Goal: Transaction & Acquisition: Purchase product/service

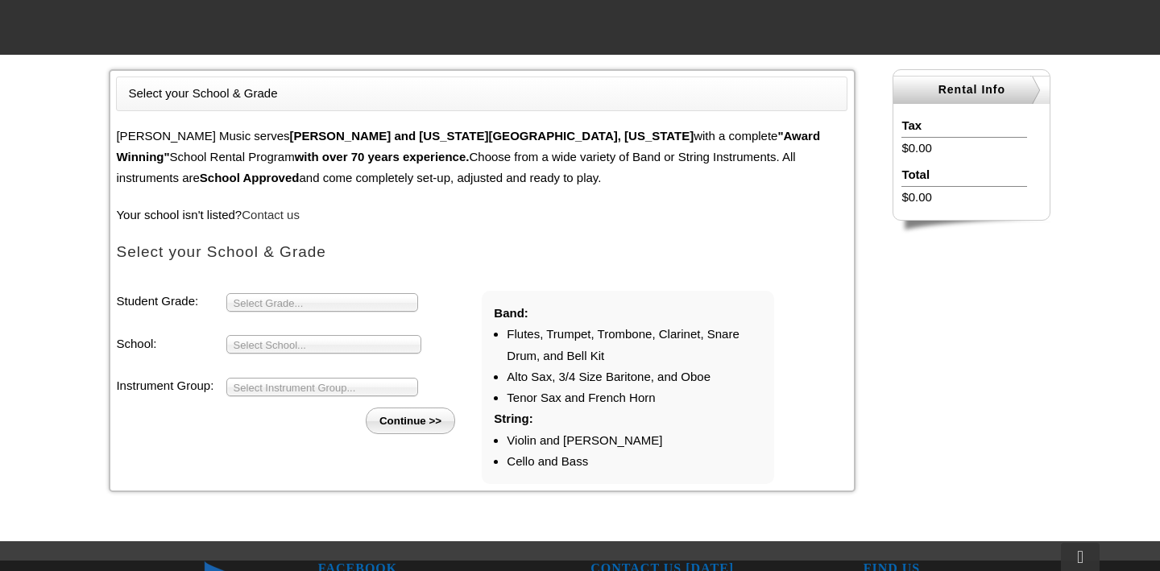
scroll to position [392, 0]
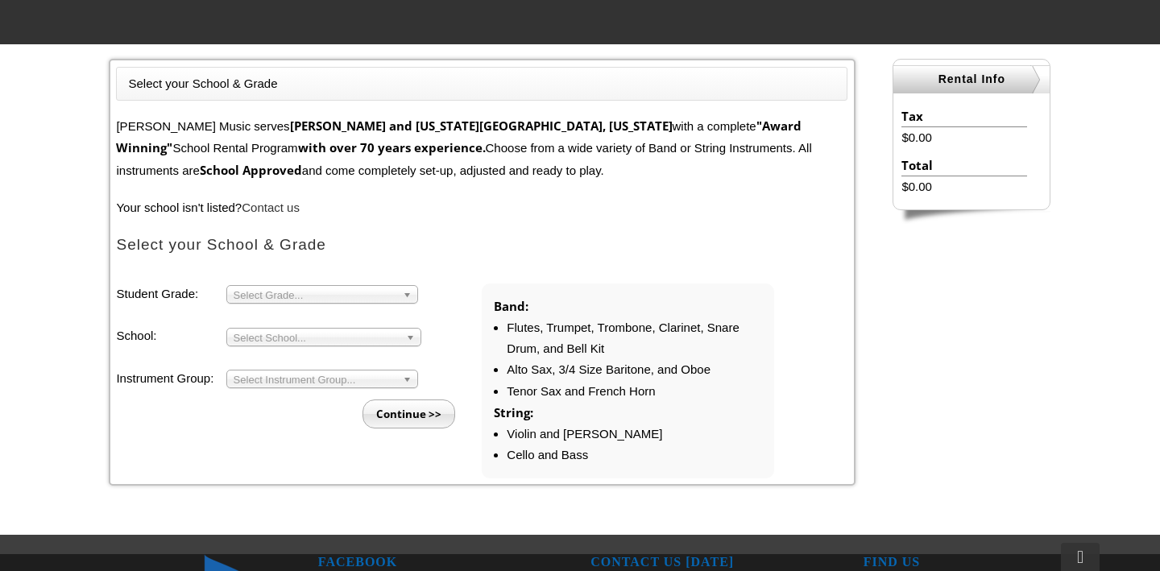
click at [268, 294] on span "Select Grade..." at bounding box center [315, 295] width 163 height 19
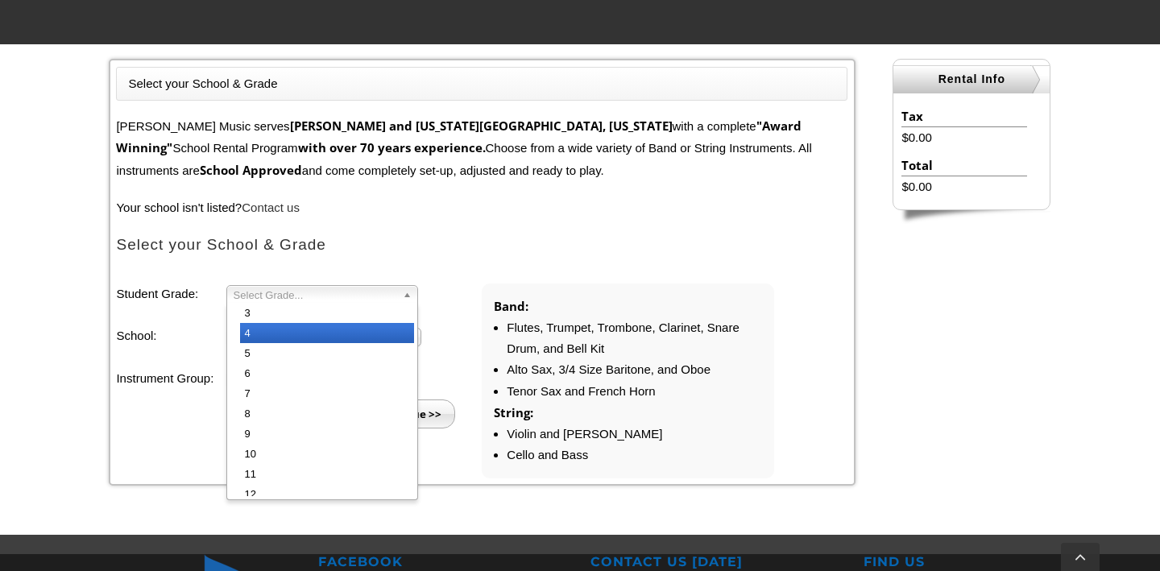
click at [263, 329] on li "4" at bounding box center [327, 333] width 174 height 20
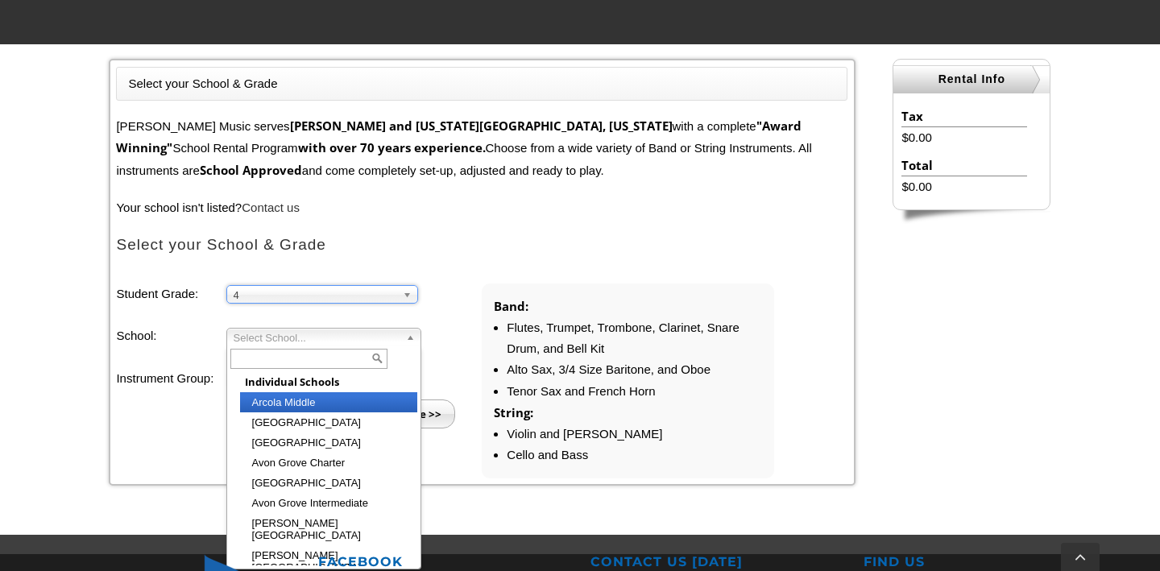
click at [263, 337] on span "Select School..." at bounding box center [317, 338] width 166 height 19
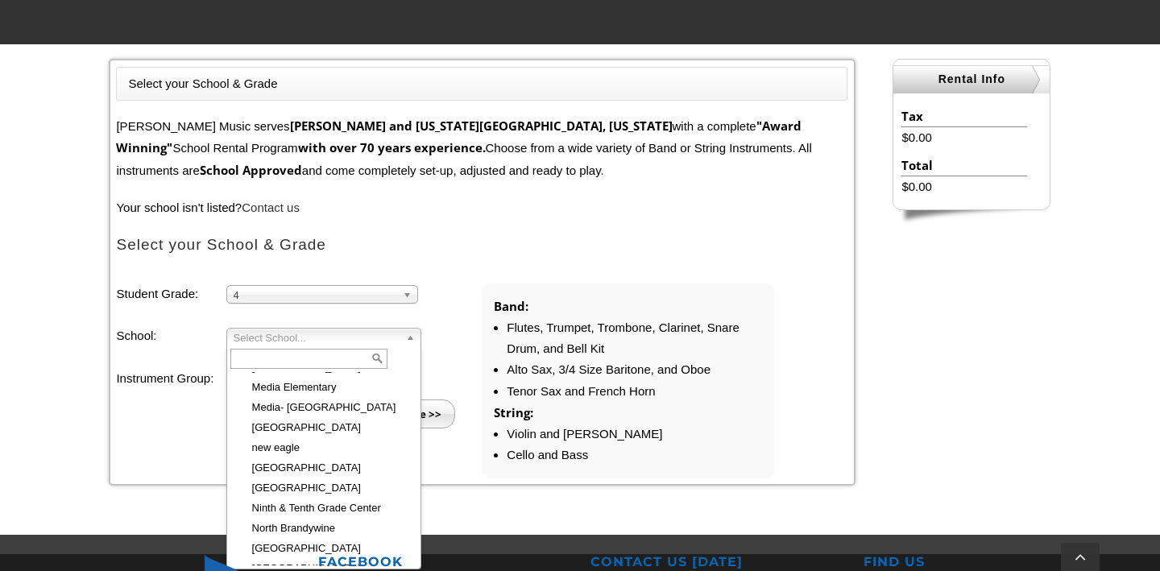
scroll to position [1663, 0]
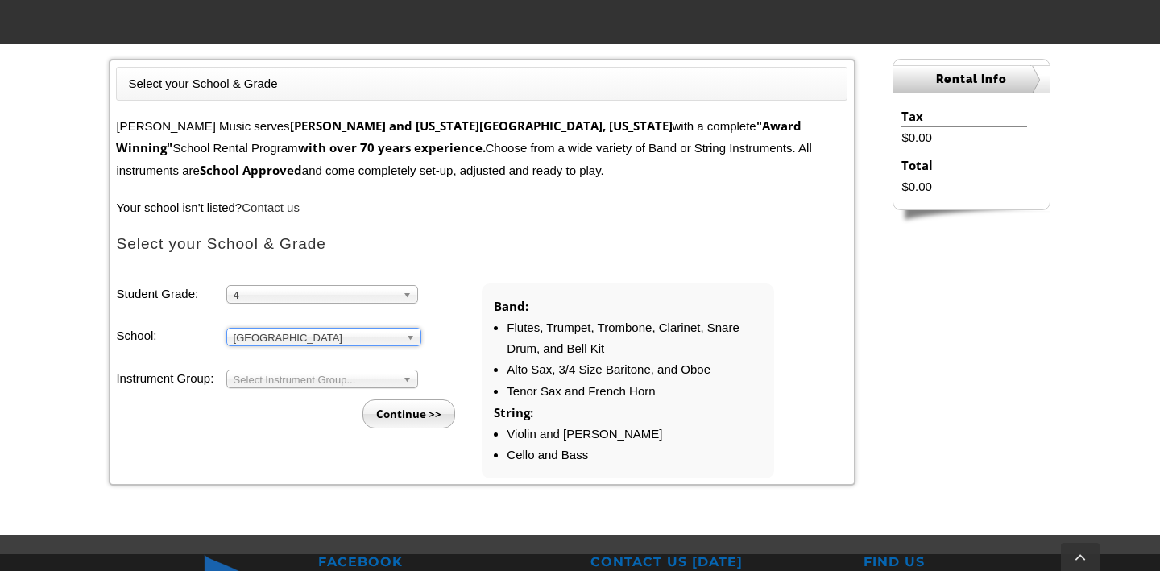
click at [263, 375] on span "Select Instrument Group..." at bounding box center [315, 379] width 163 height 19
click at [268, 415] on li "Strings" at bounding box center [327, 417] width 174 height 20
click at [300, 440] on ul "Student Grade: 3 4 5 6 7 8 9 10 11 12 4 3 4 5 6 7 8 9 10 11 12 School: Arcola M…" at bounding box center [481, 380] width 731 height 195
click at [407, 409] on input "Continue >>" at bounding box center [408, 413] width 93 height 29
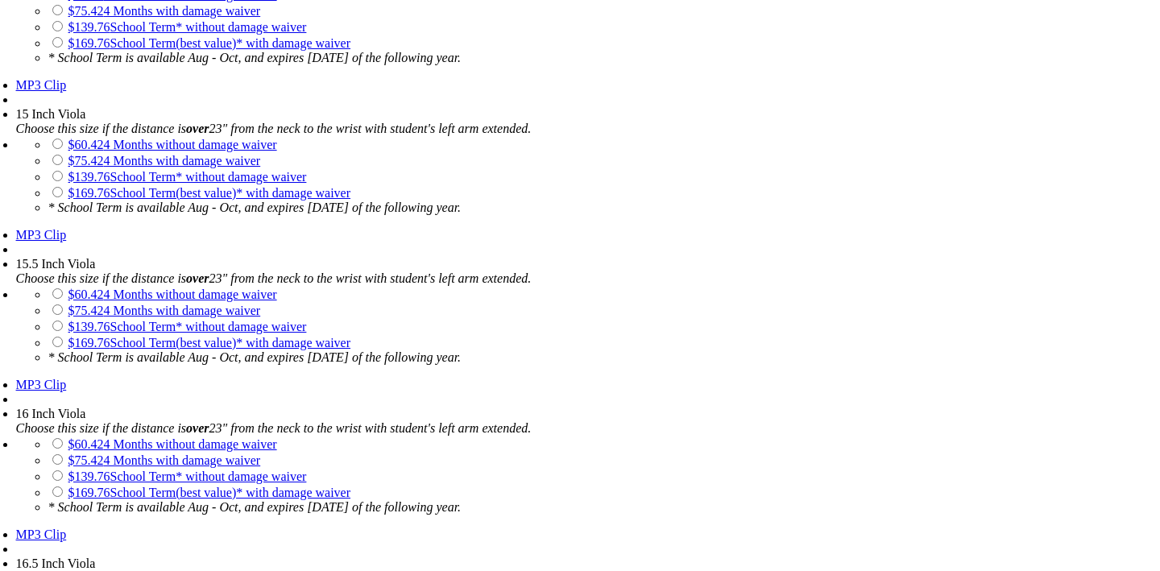
scroll to position [2600, 0]
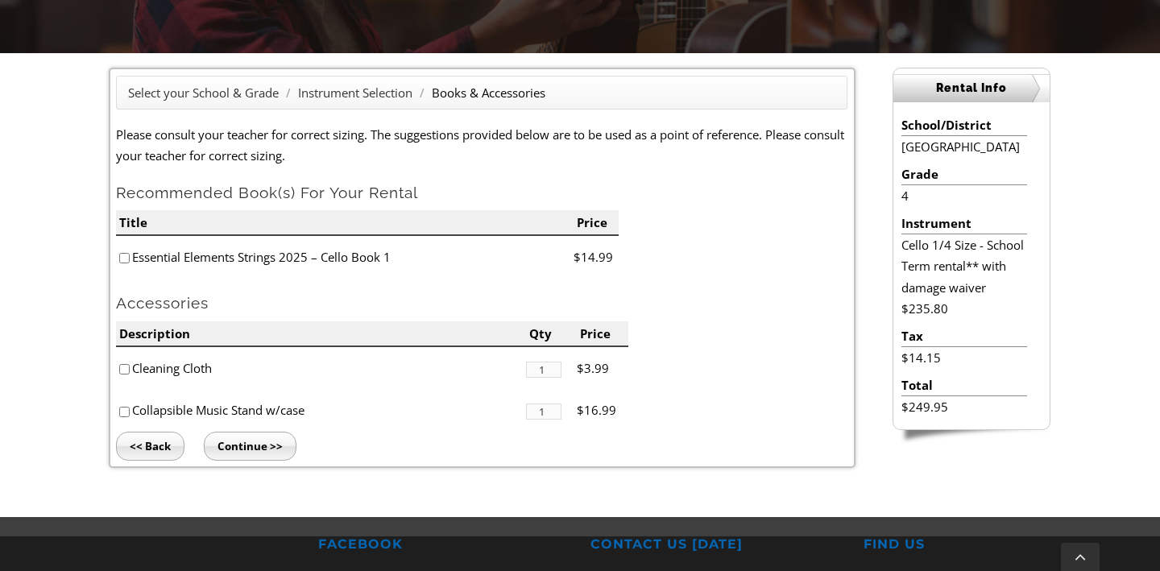
scroll to position [430, 0]
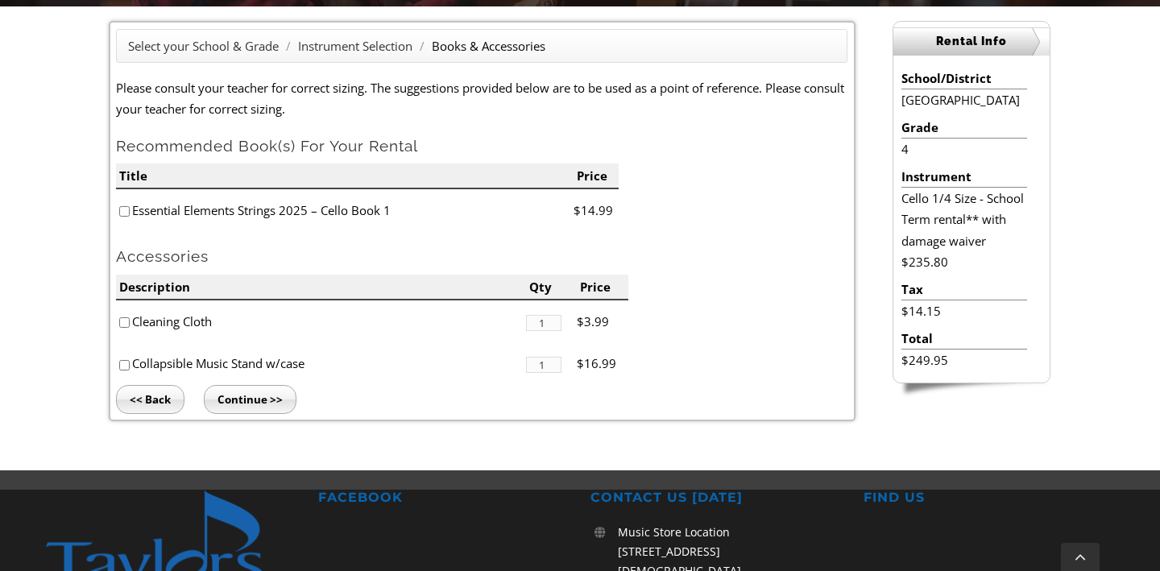
click at [127, 212] on input"] "checkbox" at bounding box center [124, 211] width 10 height 10
checkbox input"] "true"
click at [128, 323] on input"] "checkbox" at bounding box center [124, 322] width 10 height 10
checkbox input"] "true"
click at [125, 367] on input"] "checkbox" at bounding box center [124, 365] width 10 height 10
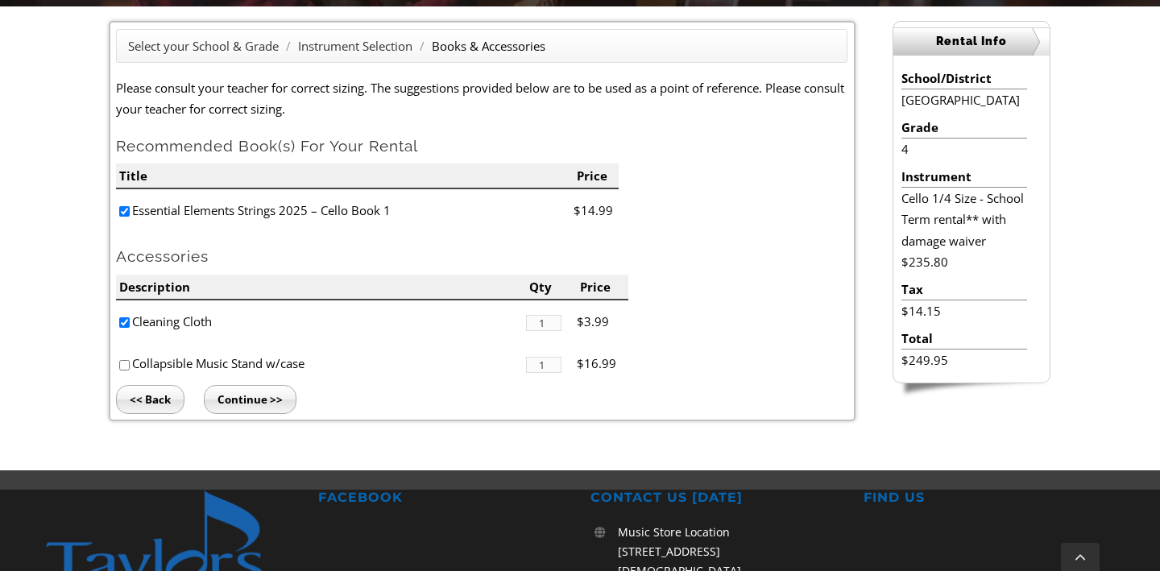
checkbox input"] "true"
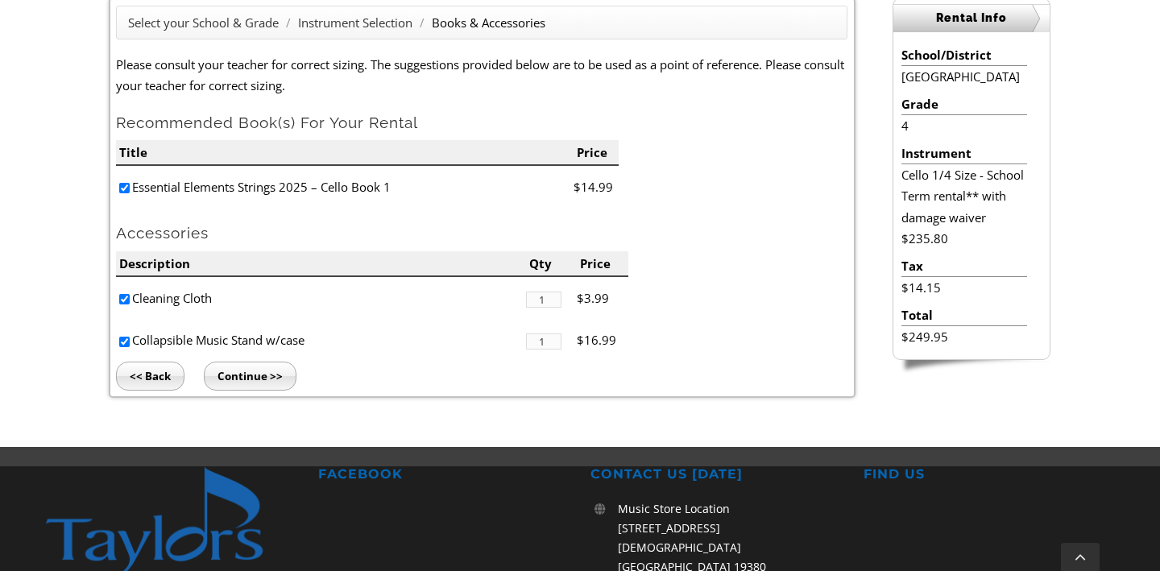
scroll to position [447, 0]
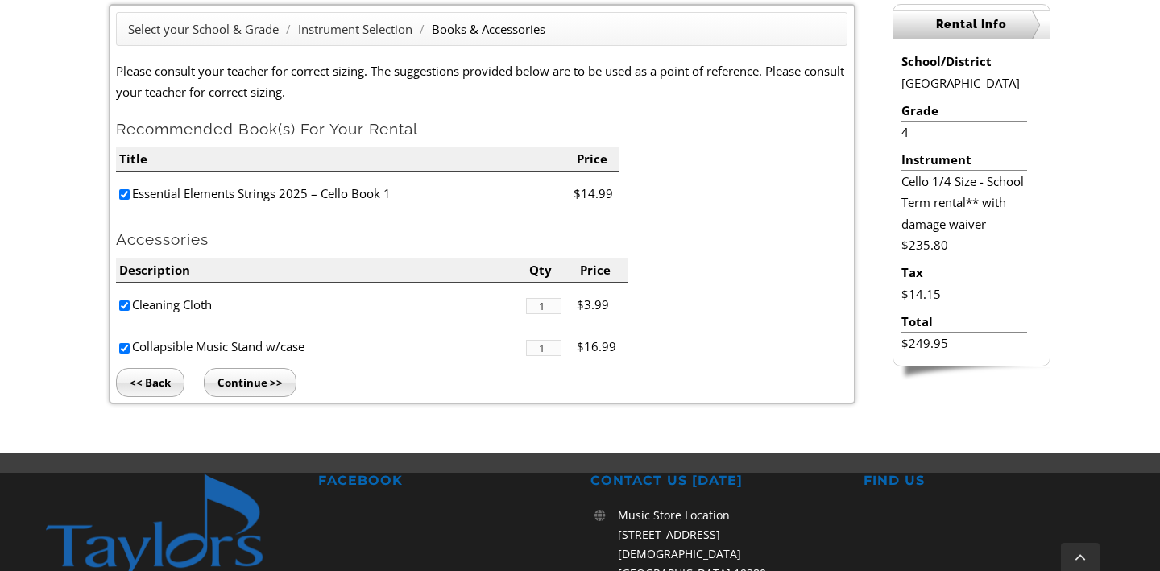
click at [255, 381] on input "Continue >>" at bounding box center [250, 382] width 93 height 29
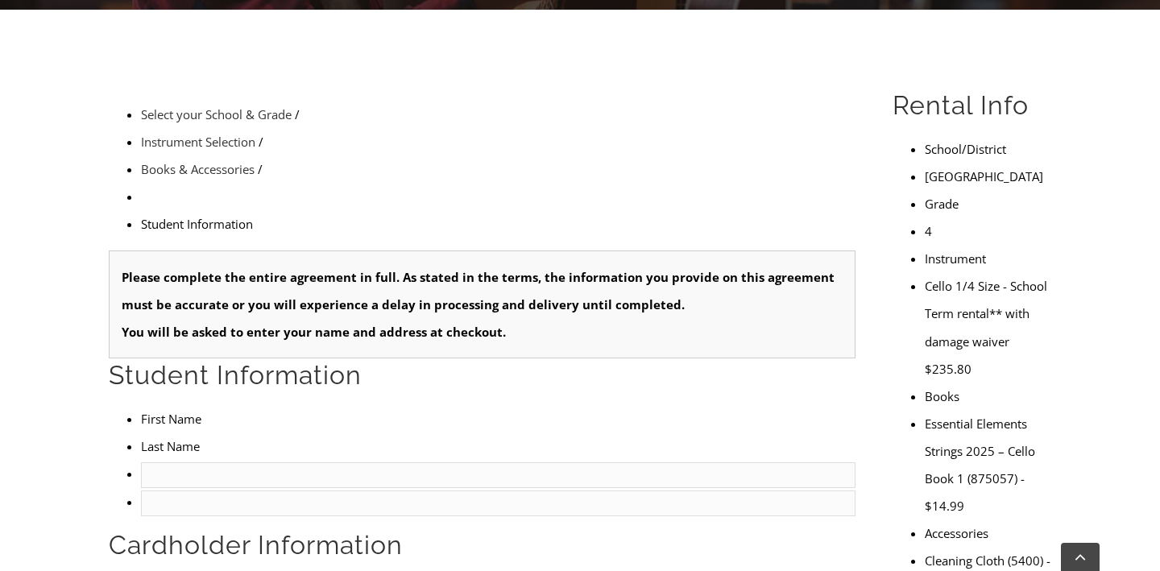
type input "1"
click at [147, 462] on input "text" at bounding box center [498, 475] width 714 height 26
type input "Dominic"
type input "Dunlap"
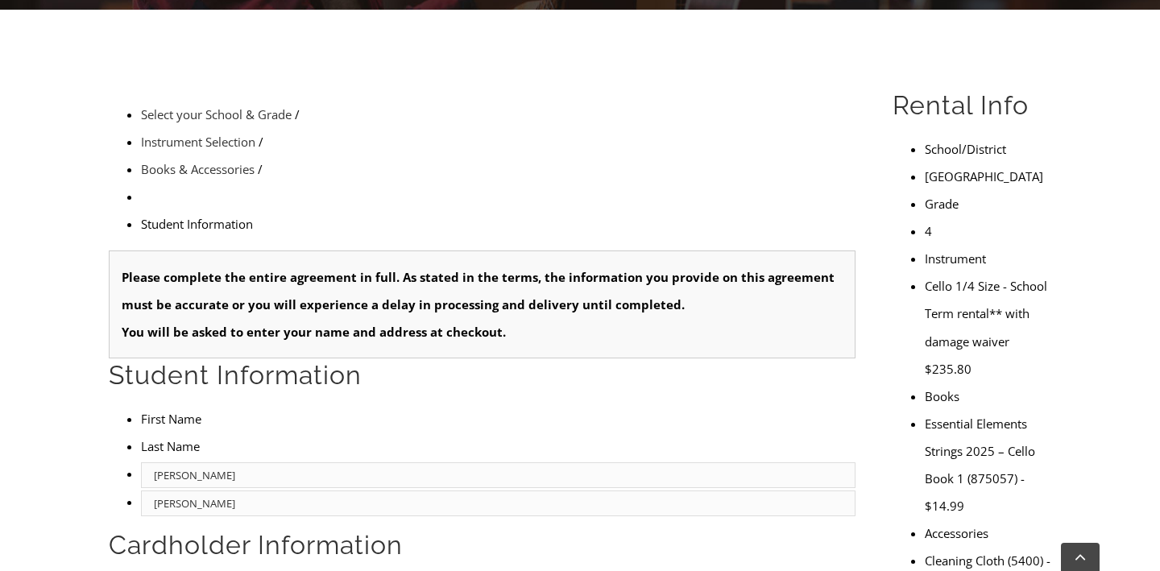
type input "Ingredion"
type input "3023738712"
type input "33223050"
type input "08/10/1987"
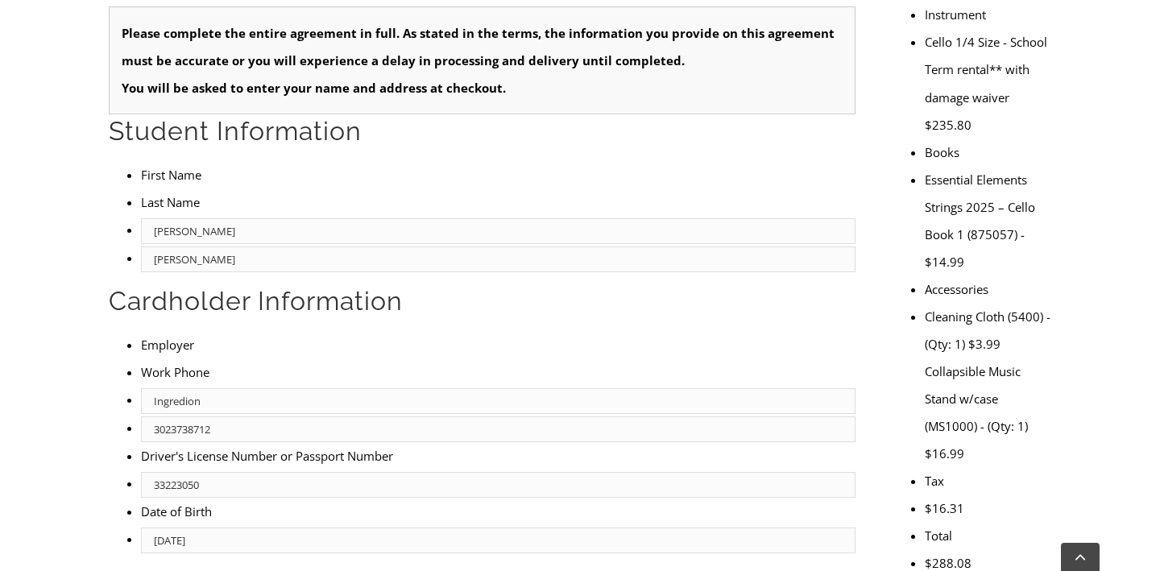
scroll to position [672, 0]
type input "Michael Dunlap"
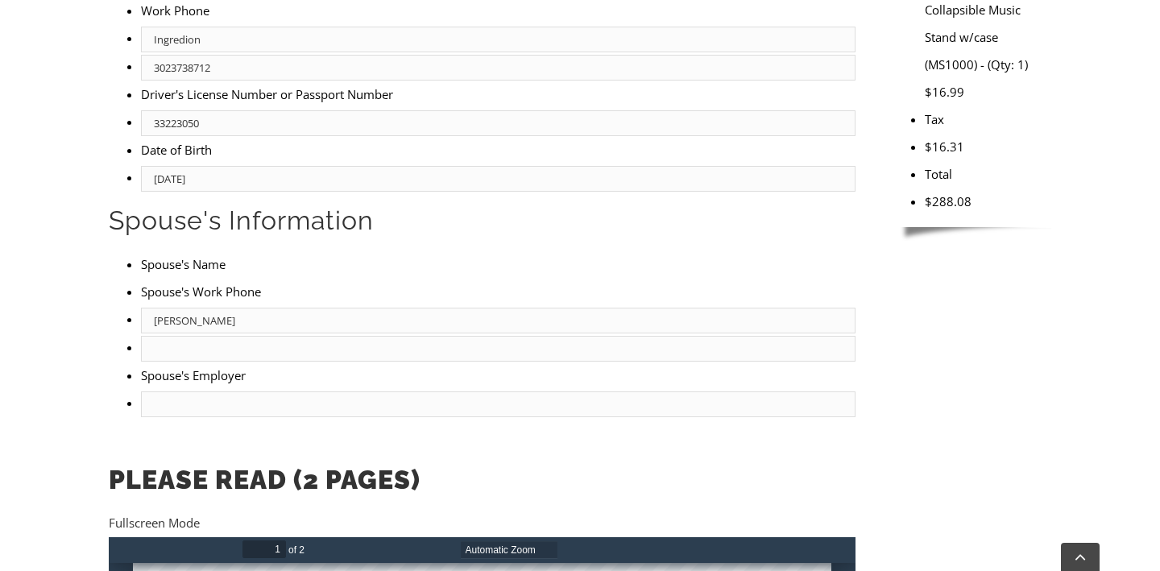
scroll to position [404, 0]
type input "2"
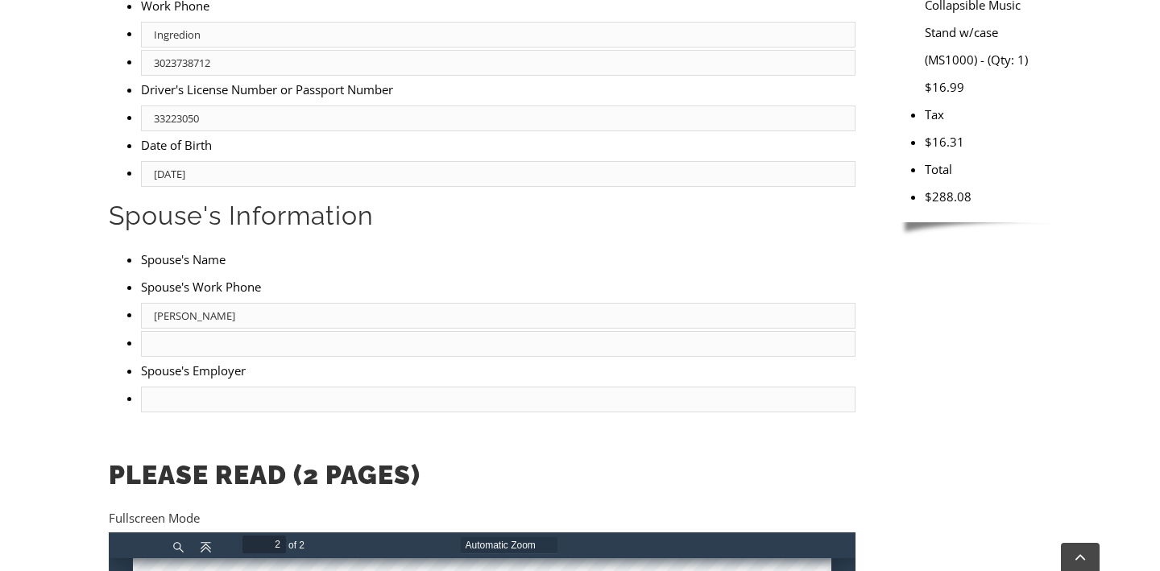
scroll to position [1651, 0]
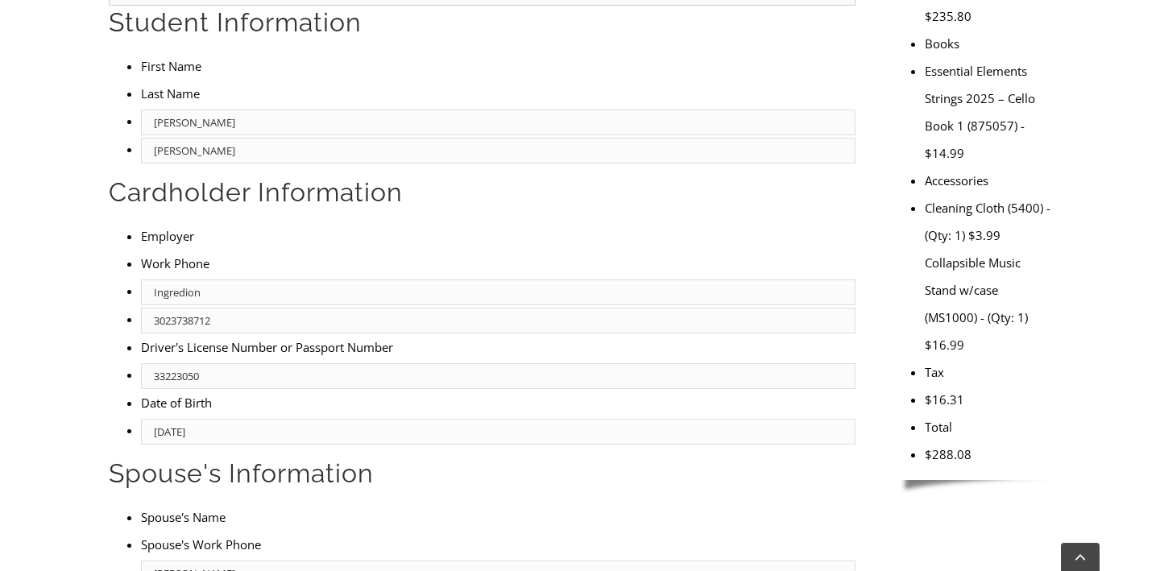
scroll to position [768, 0]
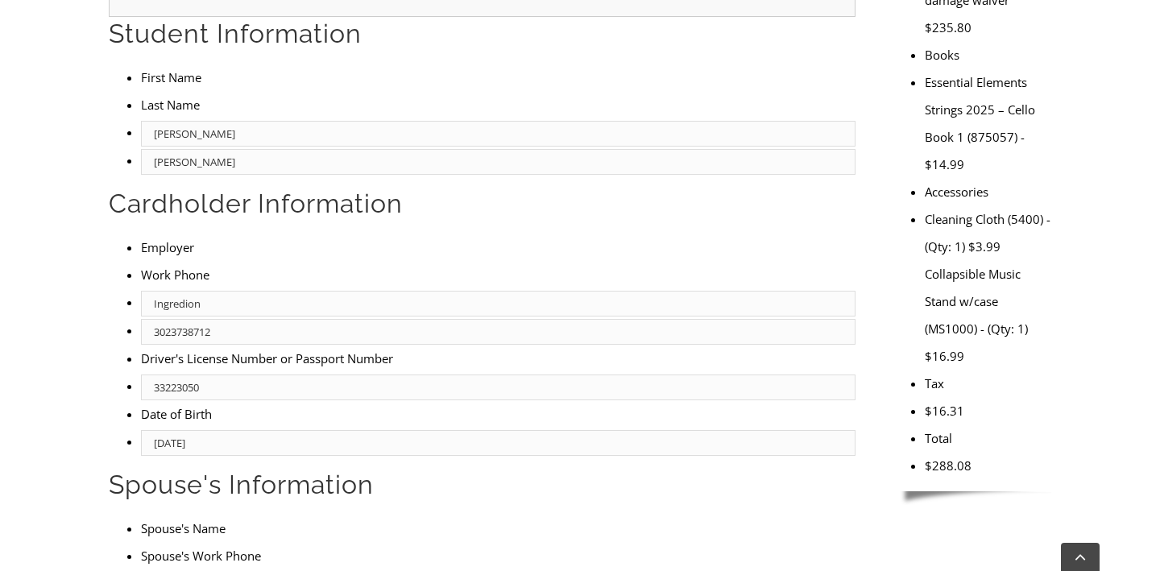
type input "4847166755"
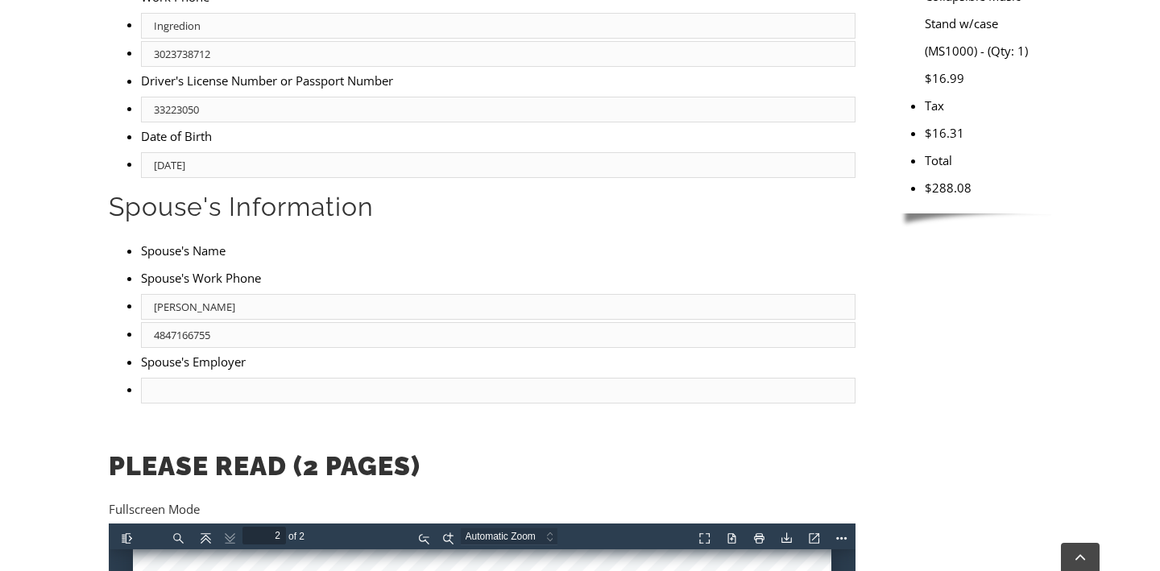
scroll to position [1232, 0]
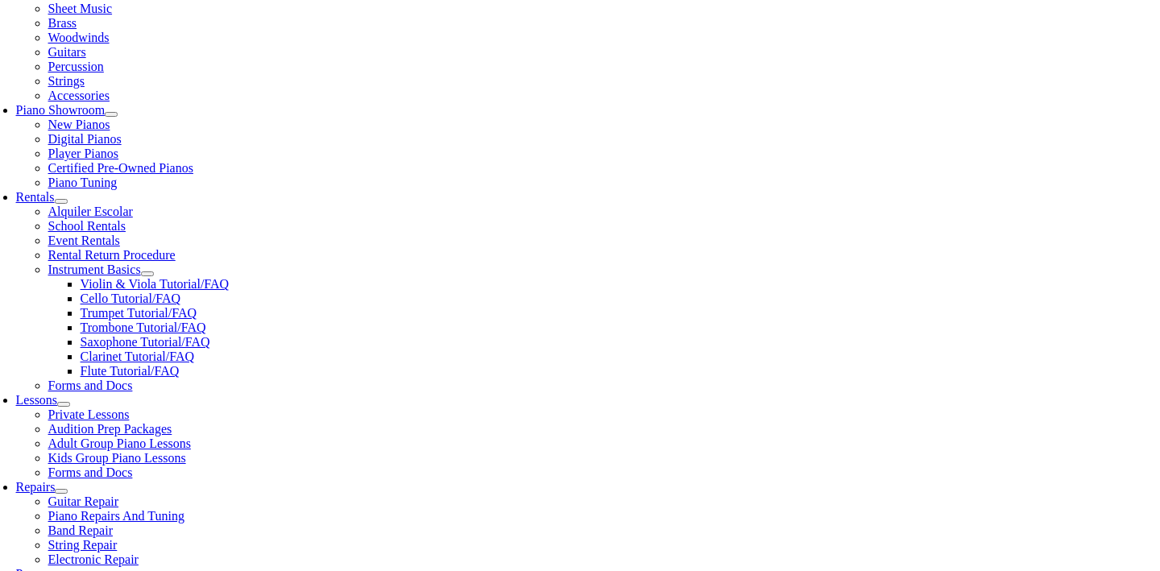
scroll to position [399, 0]
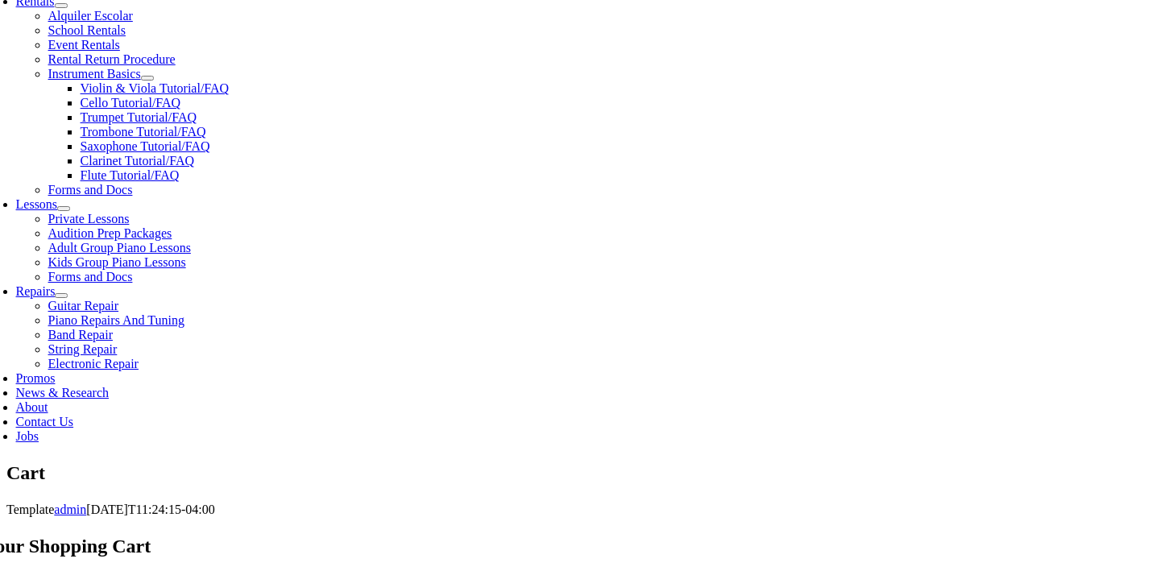
scroll to position [597, 0]
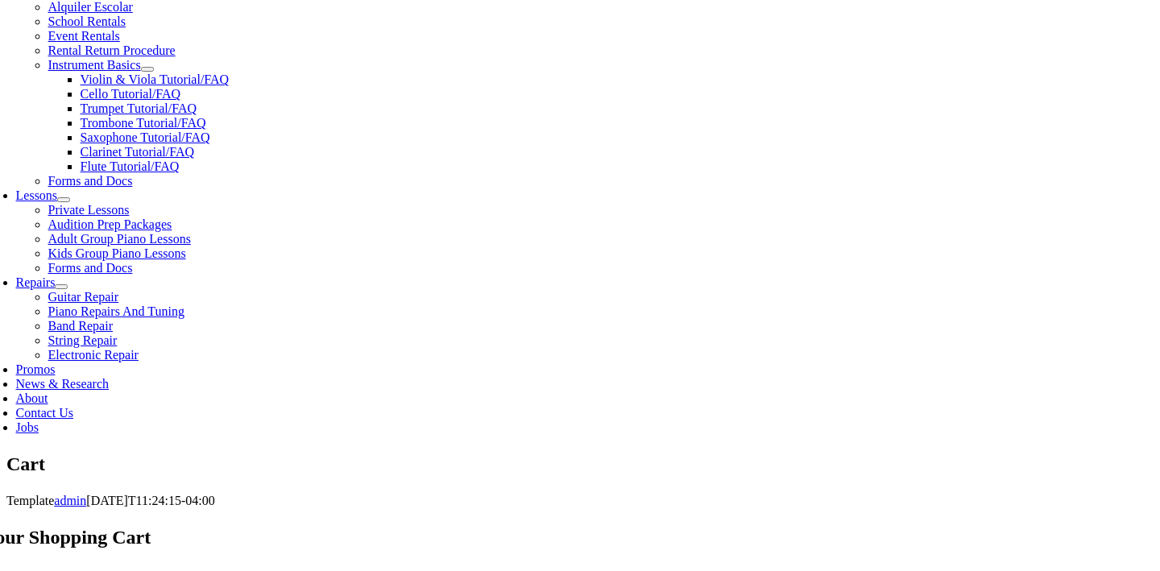
select select "PA"
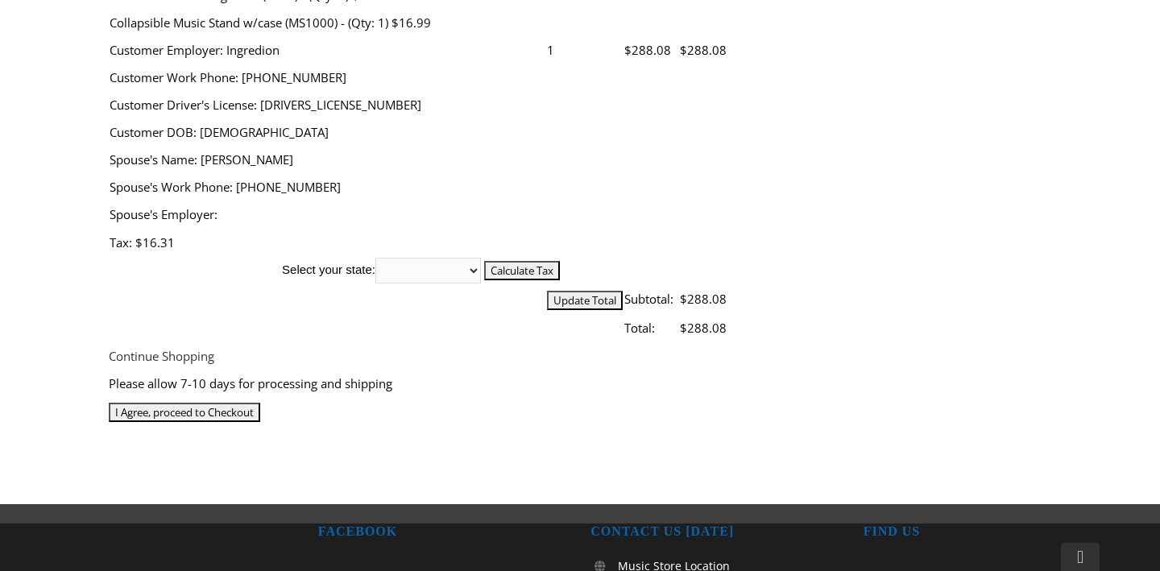
scroll to position [799, 0]
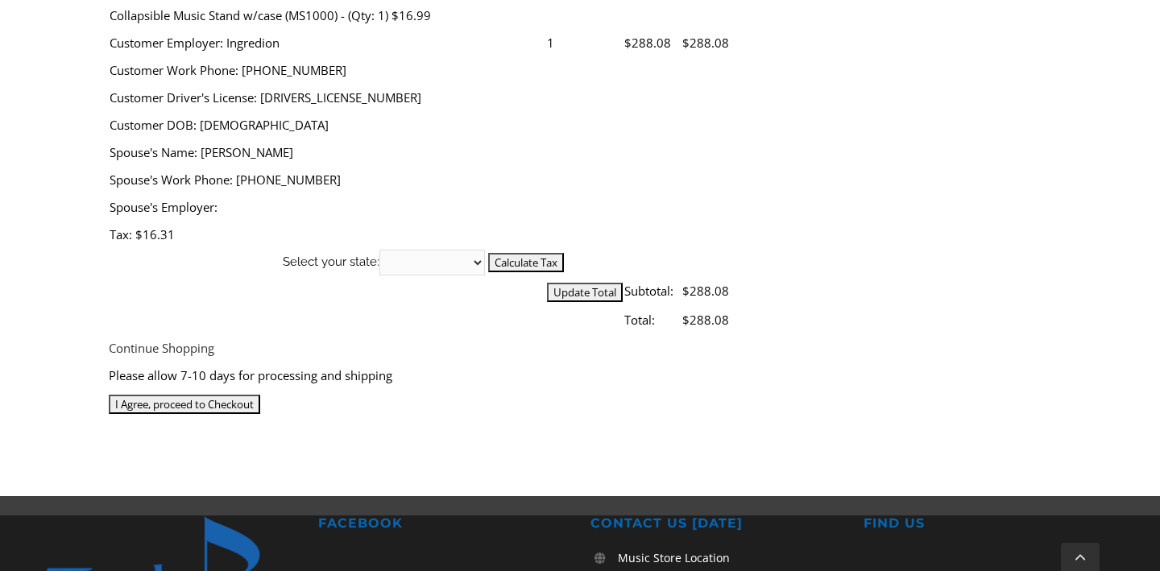
click at [260, 395] on input "I Agree, proceed to Checkout" at bounding box center [184, 404] width 151 height 19
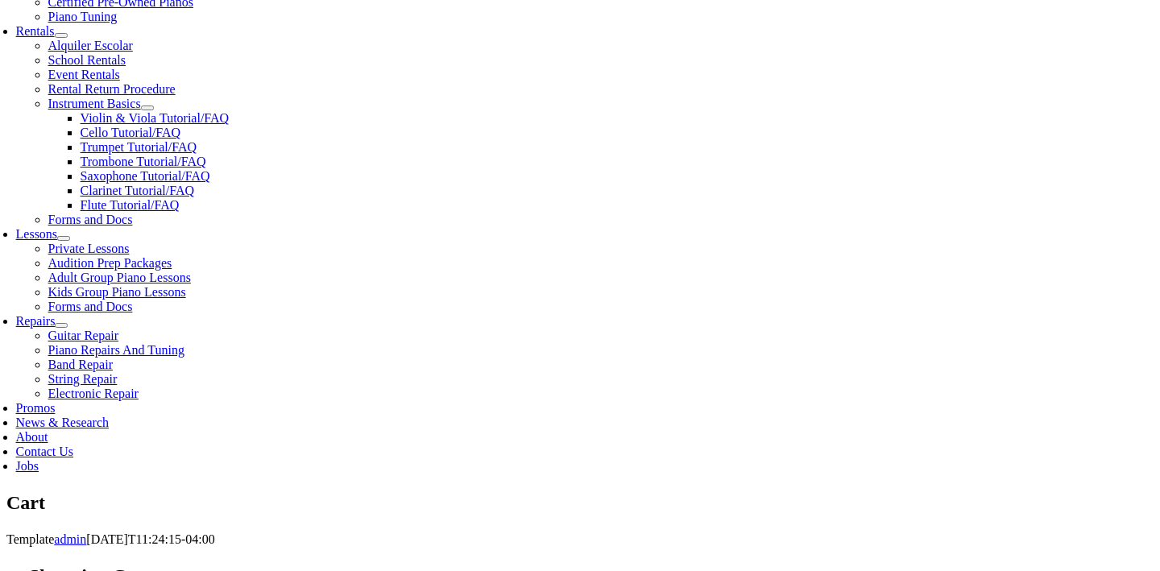
scroll to position [560, 0]
select select "PA"
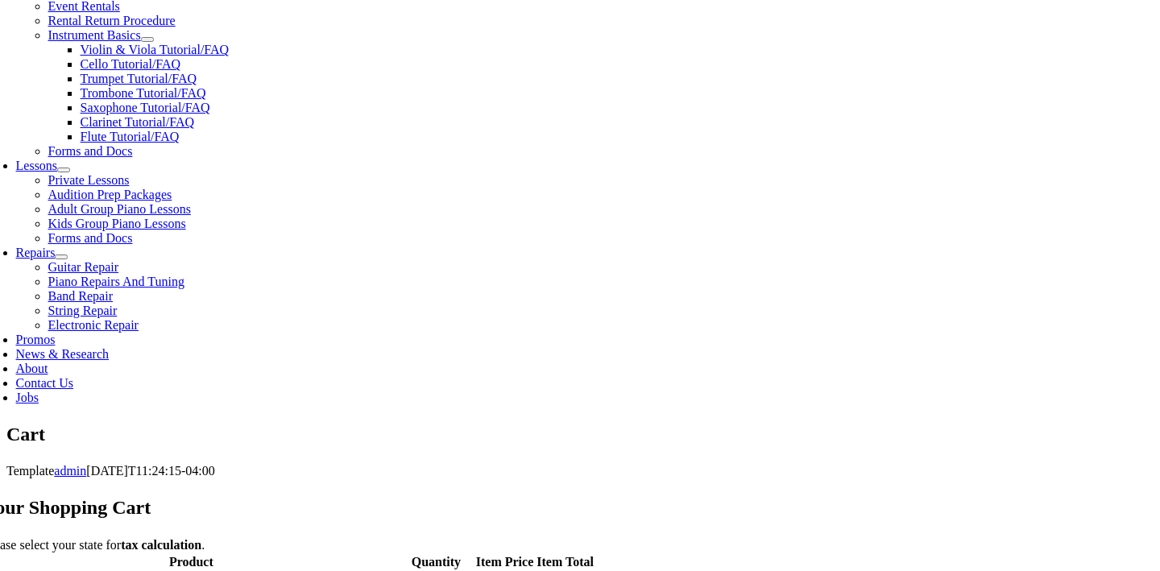
scroll to position [632, 0]
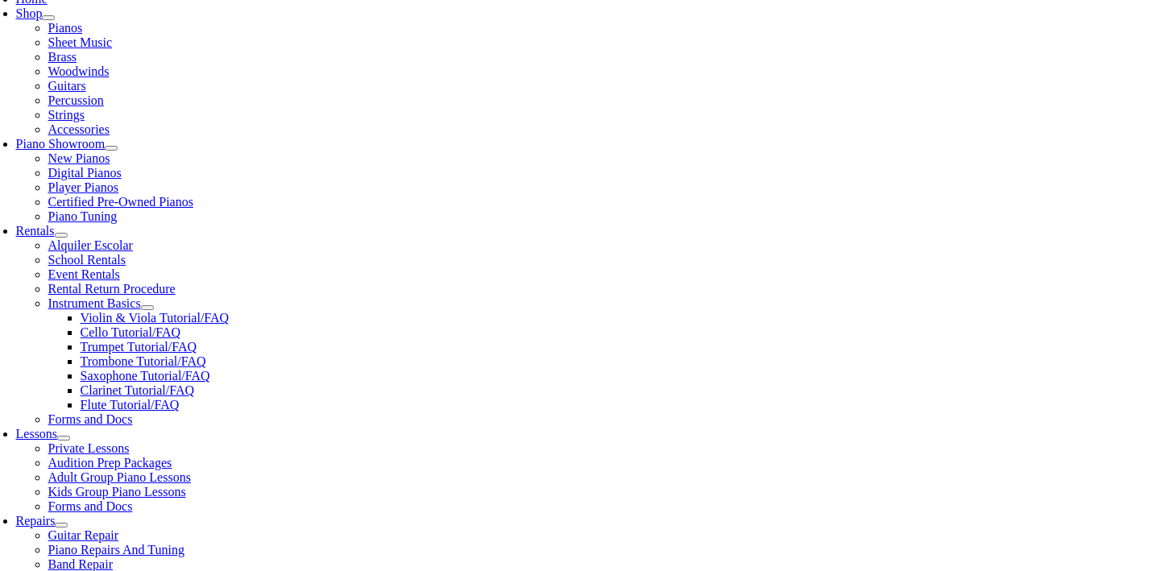
scroll to position [356, 0]
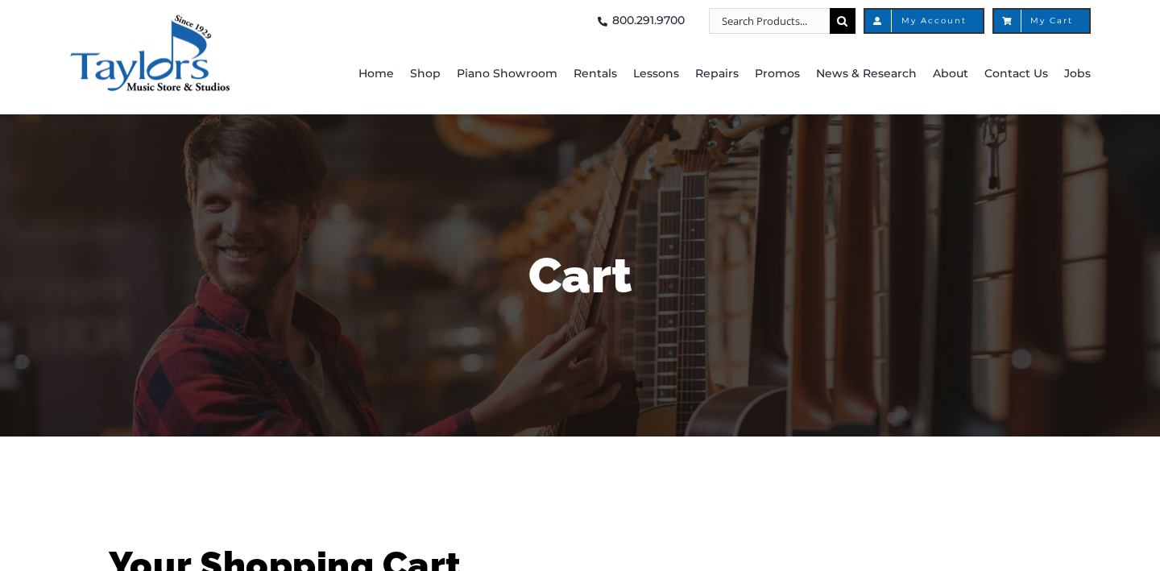
select select "PA"
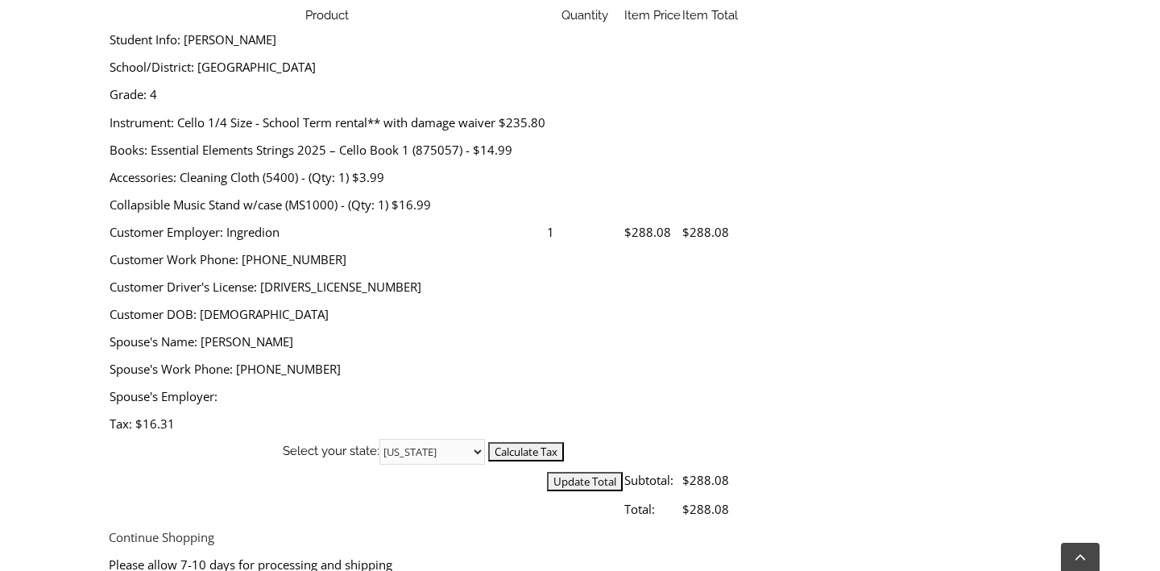
scroll to position [618, 0]
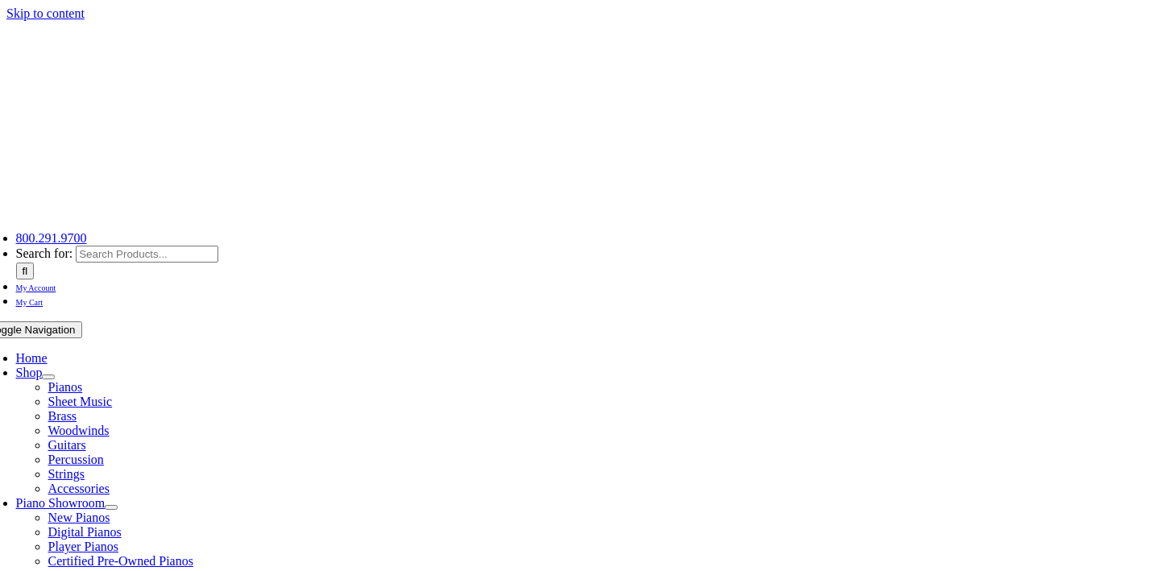
select select
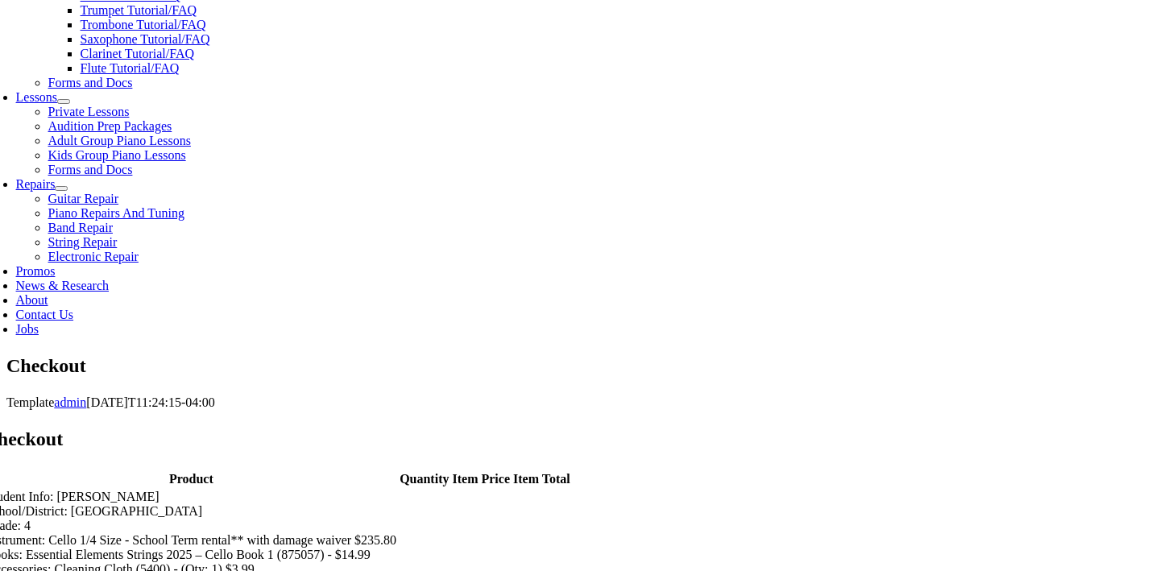
scroll to position [754, 0]
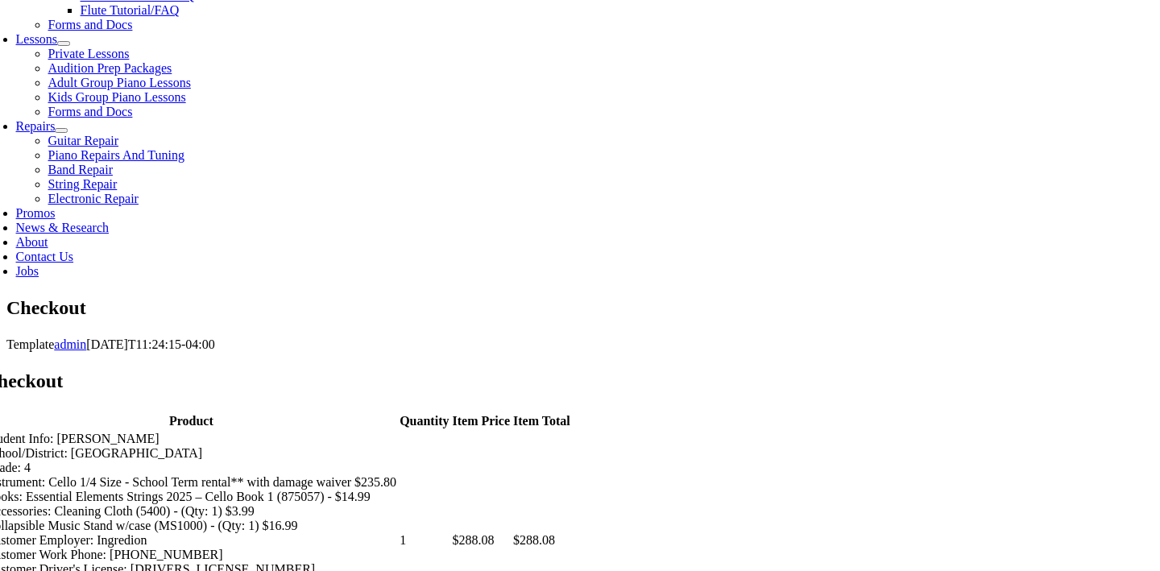
type input "[PERSON_NAME]"
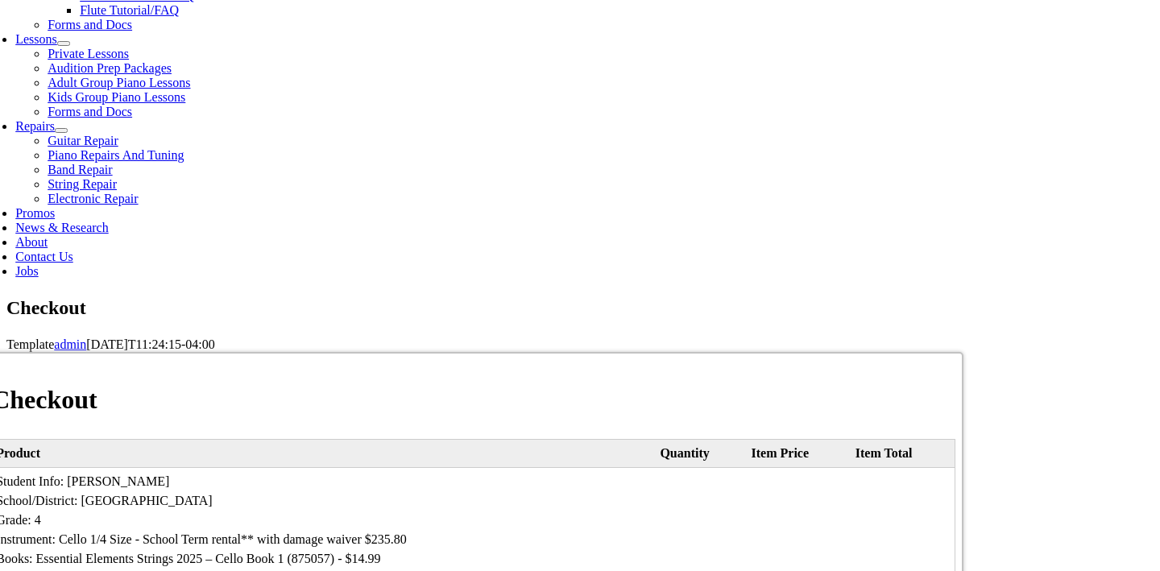
type input "[PERSON_NAME]"
type input "[STREET_ADDRESS][PERSON_NAME]"
type input "[GEOGRAPHIC_DATA]"
select select "PA"
type input "19352"
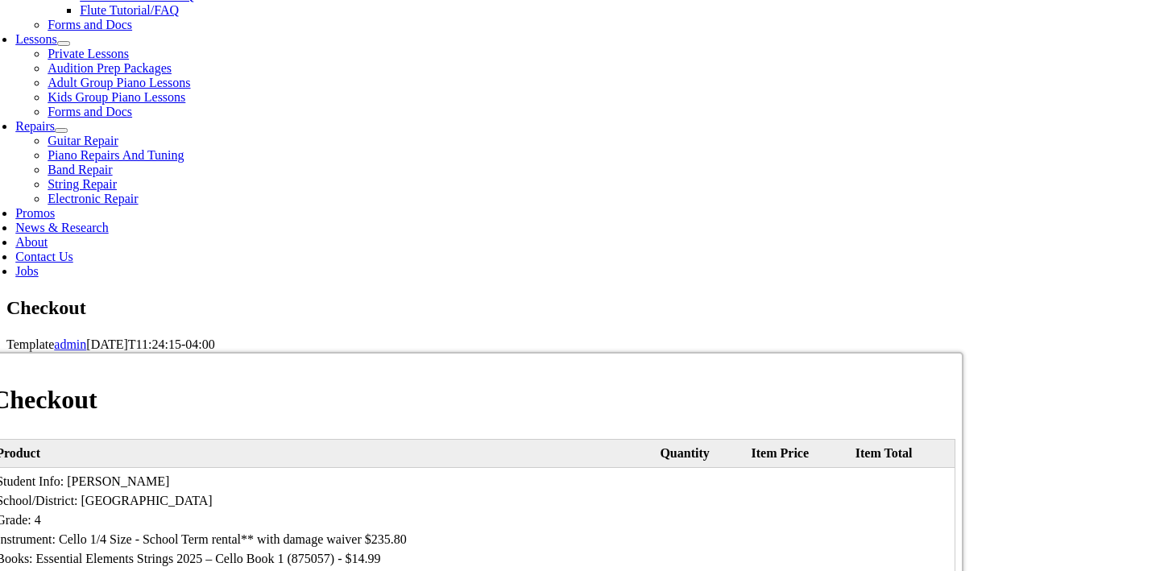
type input "3023738712"
type input "[EMAIL_ADDRESS][DOMAIN_NAME]"
type input "[PERSON_NAME]"
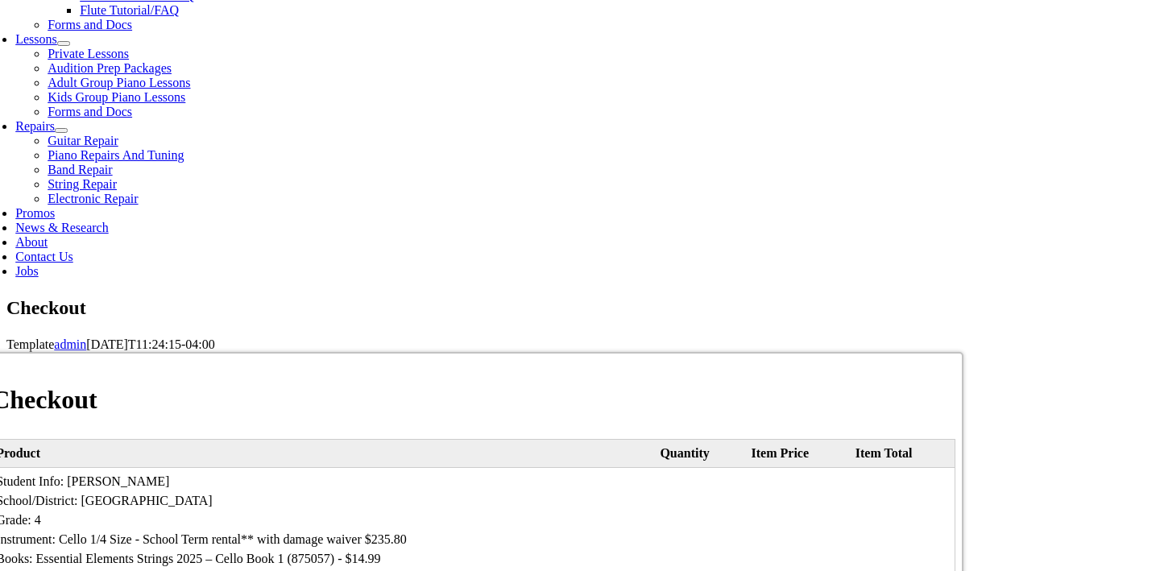
type input "[STREET_ADDRESS][PERSON_NAME]"
type input "[GEOGRAPHIC_DATA]"
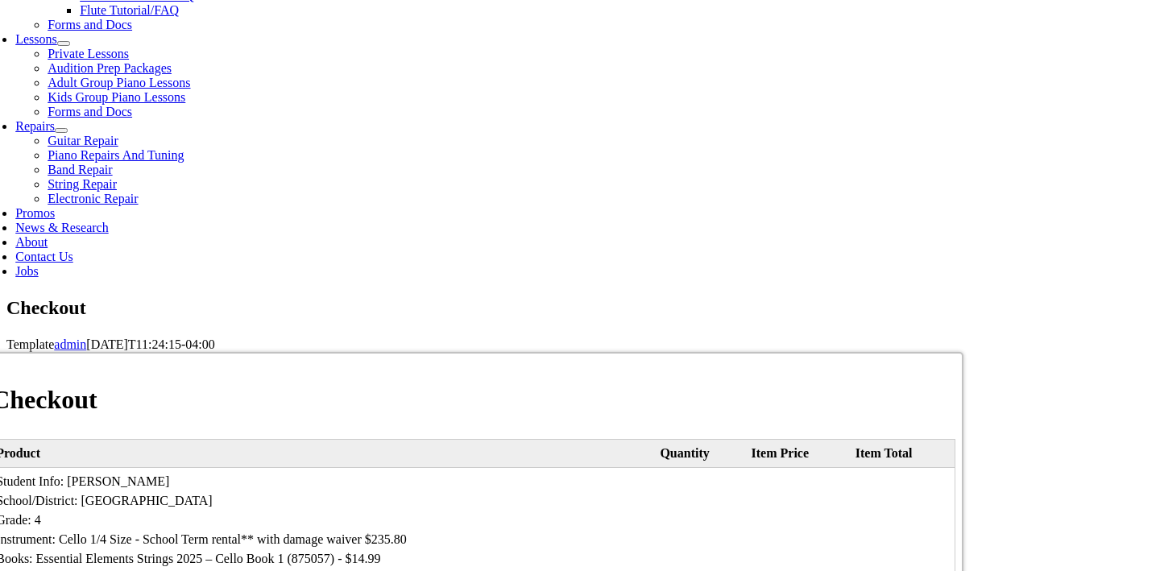
select select "PA"
type input "19352"
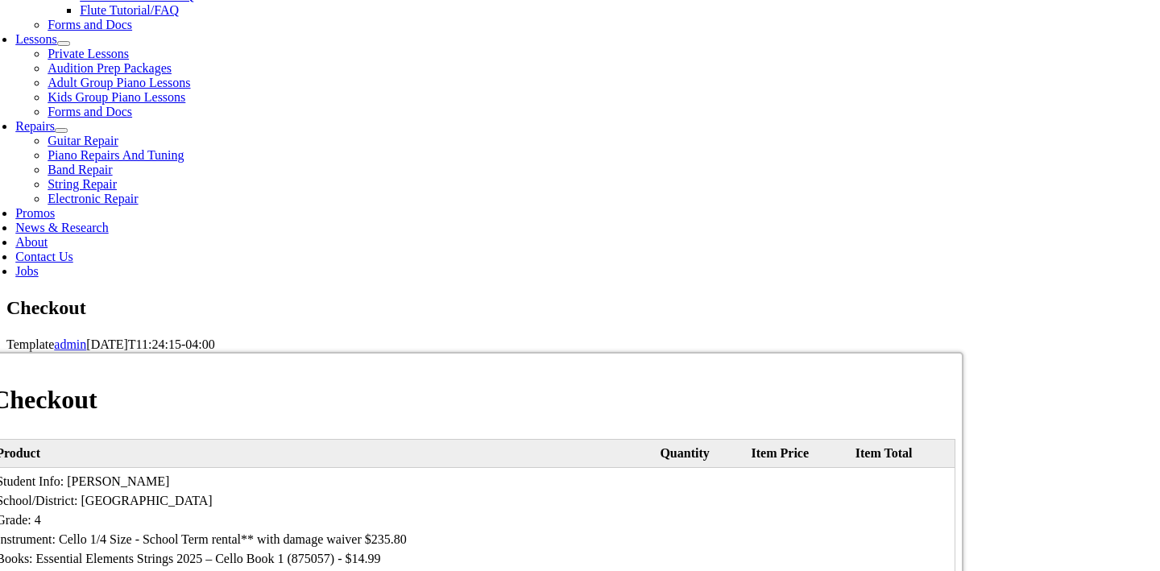
select select "mastercard"
type input "[CREDIT_CARD_NUMBER]"
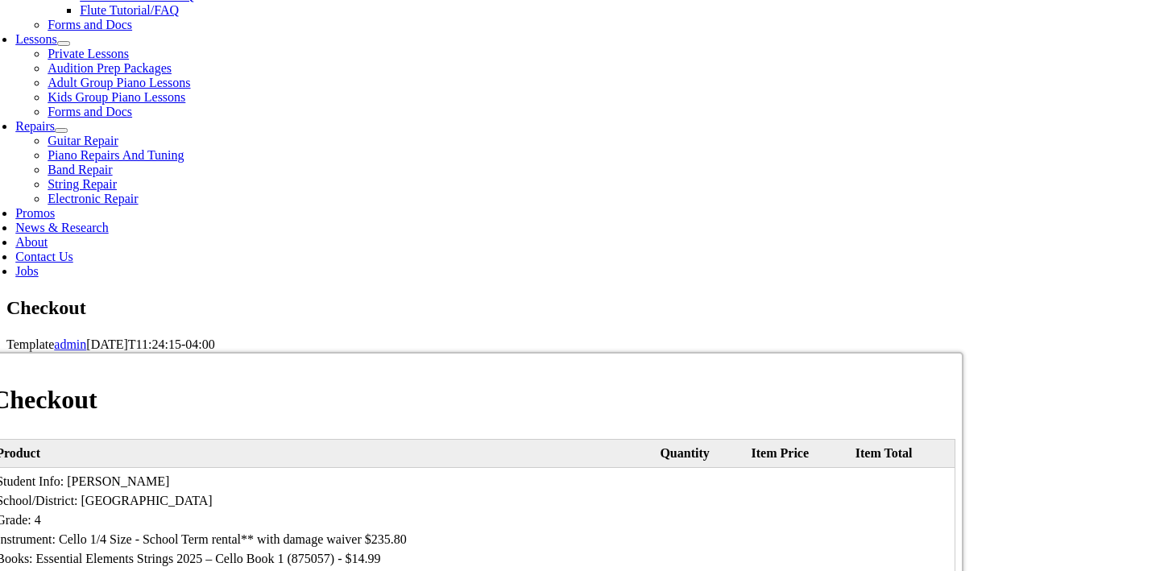
select select "06"
select select "2027"
type input "537"
type input "[CREDIT_CARD_NUMBER]"
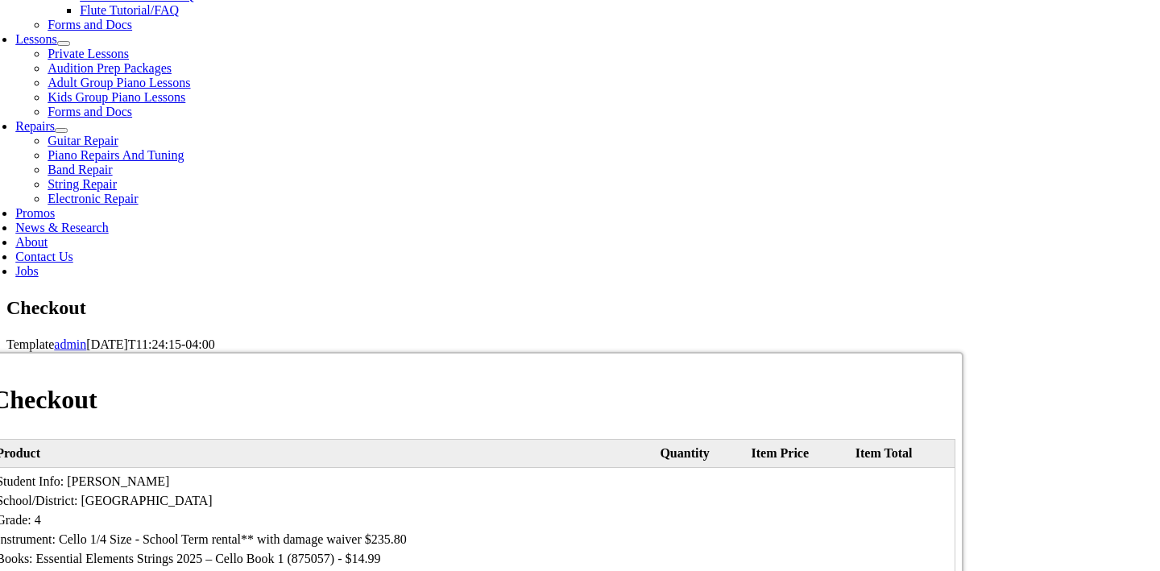
select select "06"
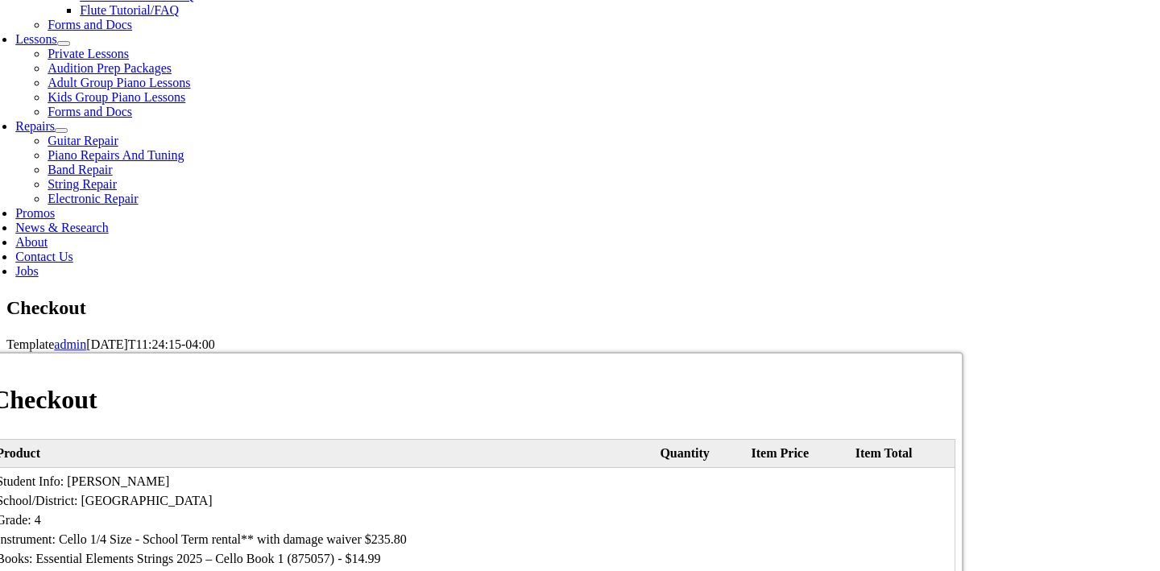
select select "2027"
type input "537"
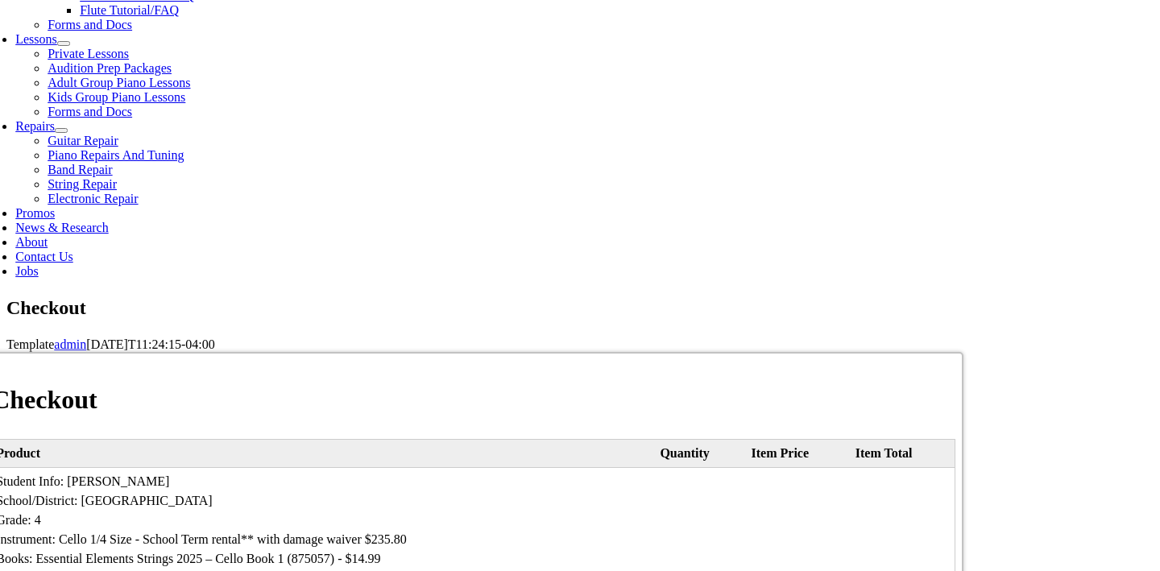
type input "3023738712"
type input "[EMAIL_ADDRESS][DOMAIN_NAME]"
